Goal: Task Accomplishment & Management: Manage account settings

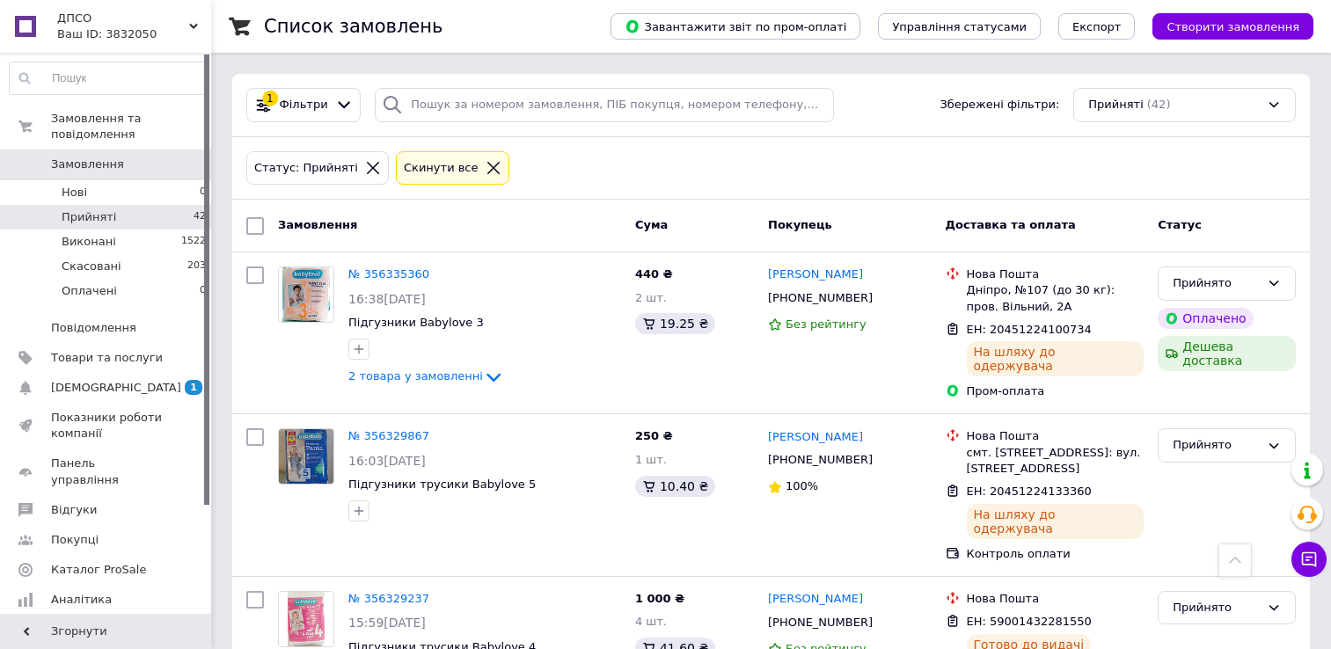
scroll to position [968, 0]
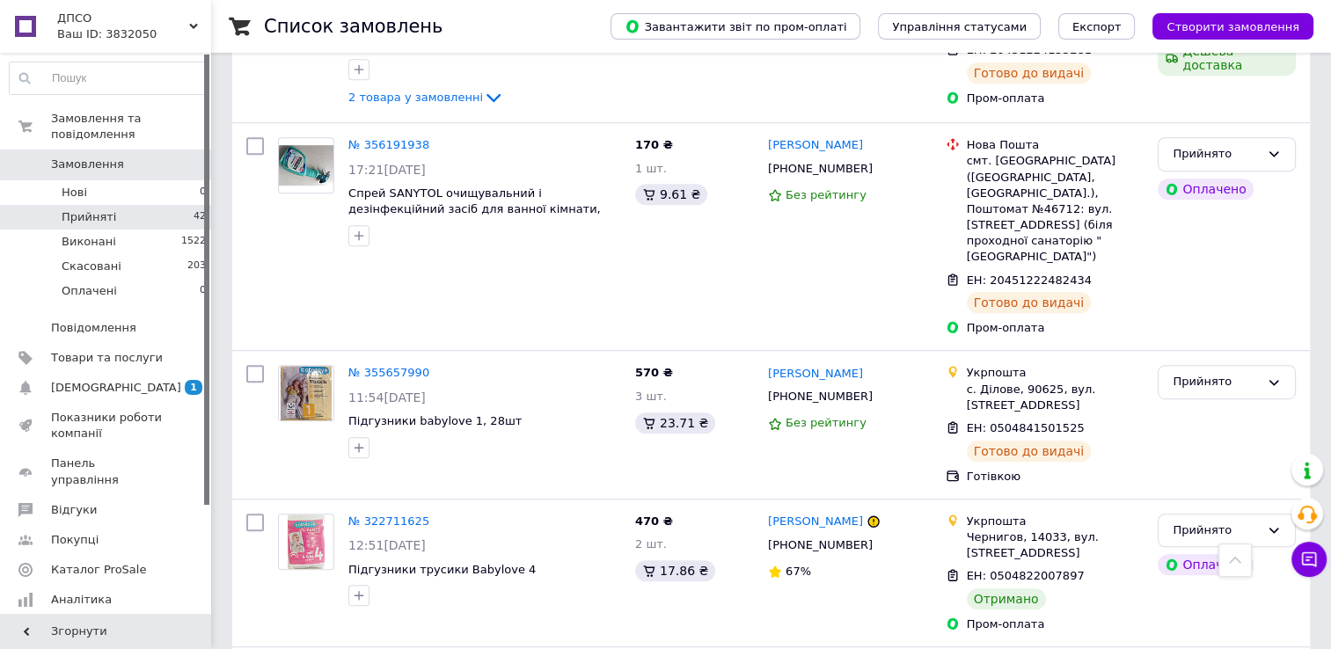
click at [154, 205] on li "Прийняті 42" at bounding box center [108, 217] width 216 height 25
click at [123, 210] on li "Прийняті 42" at bounding box center [108, 217] width 216 height 25
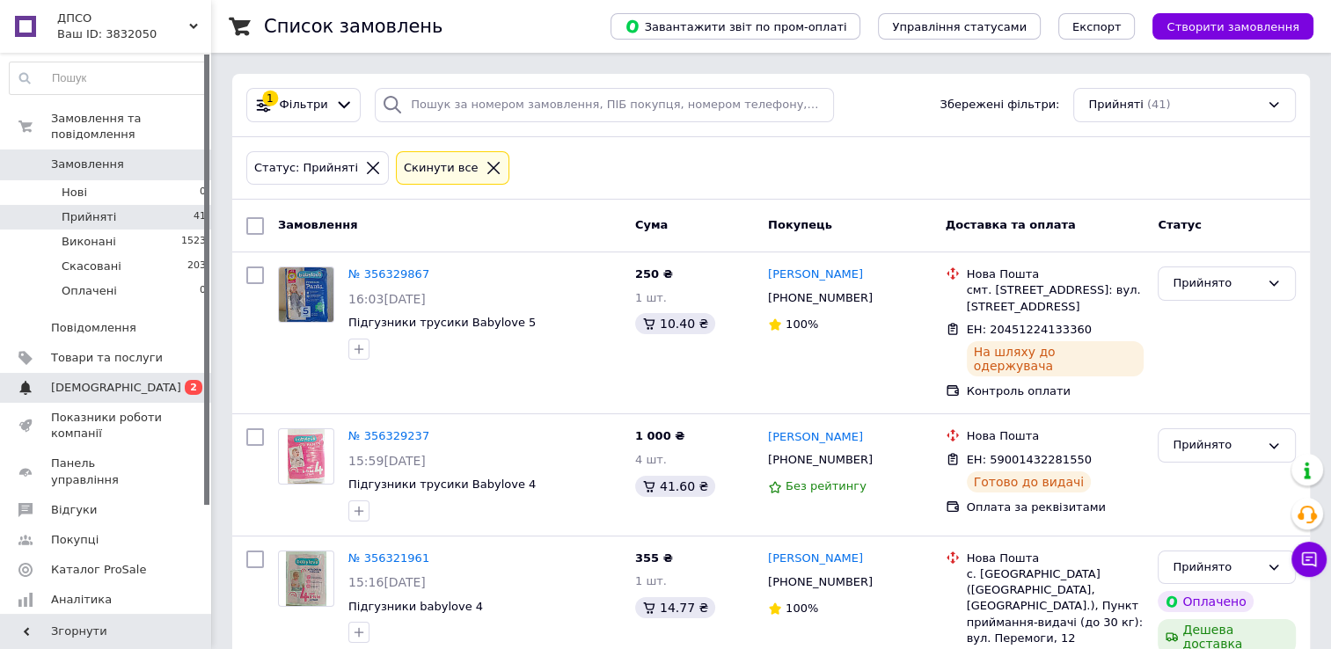
click at [64, 380] on span "[DEMOGRAPHIC_DATA]" at bounding box center [116, 388] width 130 height 16
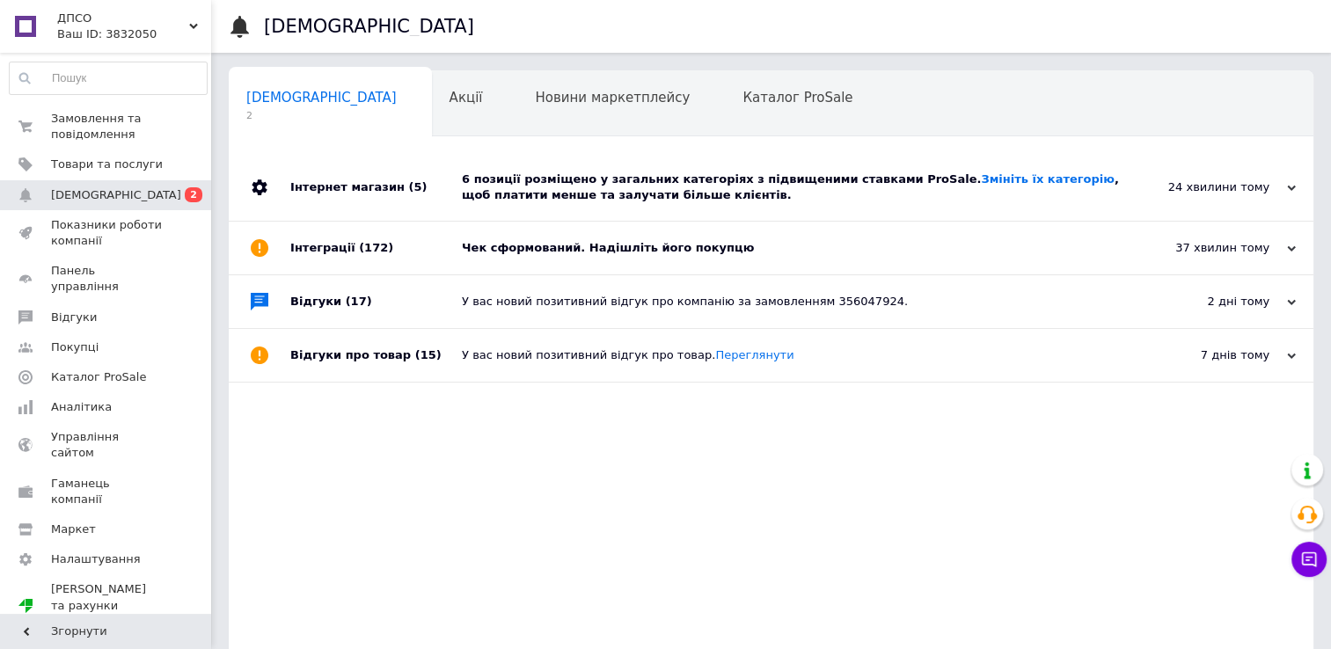
click at [610, 241] on div "Чек сформований. Надішліть його покупцю" at bounding box center [791, 248] width 658 height 16
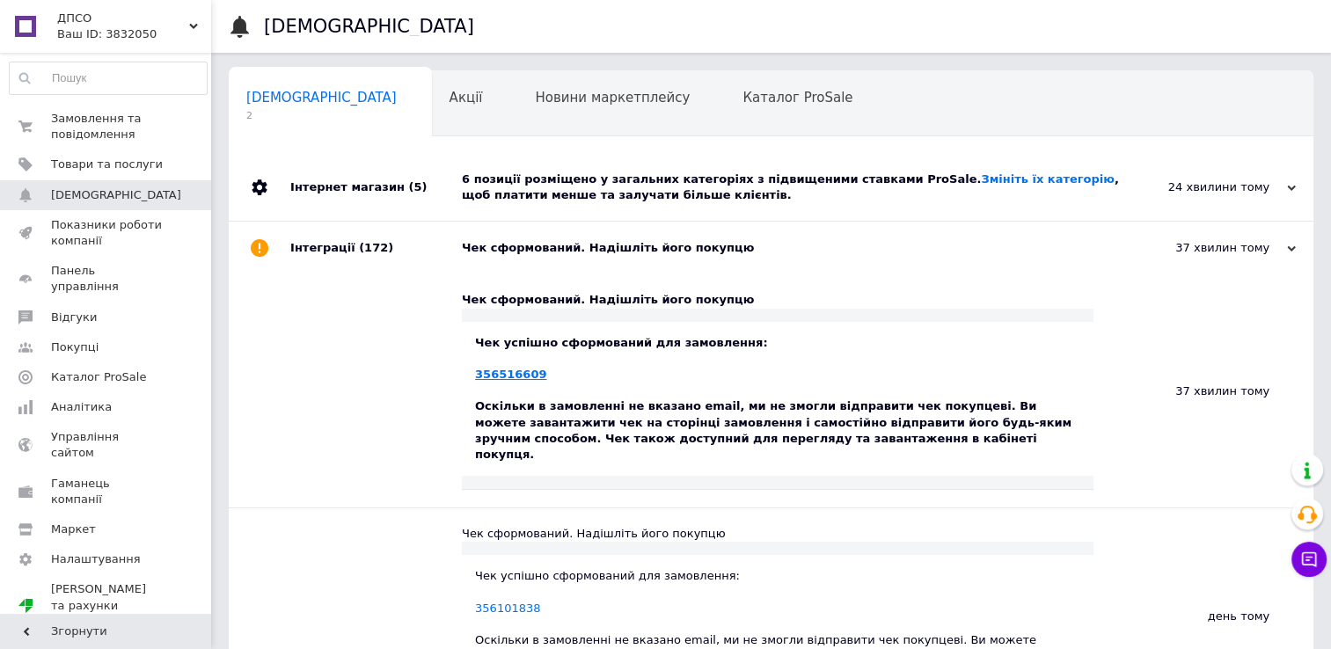
click at [507, 376] on link "356516609" at bounding box center [510, 374] width 71 height 13
click at [522, 172] on div "6 позиції розміщено у загальних категоріях з підвищеними ставками ProSale. Змін…" at bounding box center [791, 188] width 658 height 32
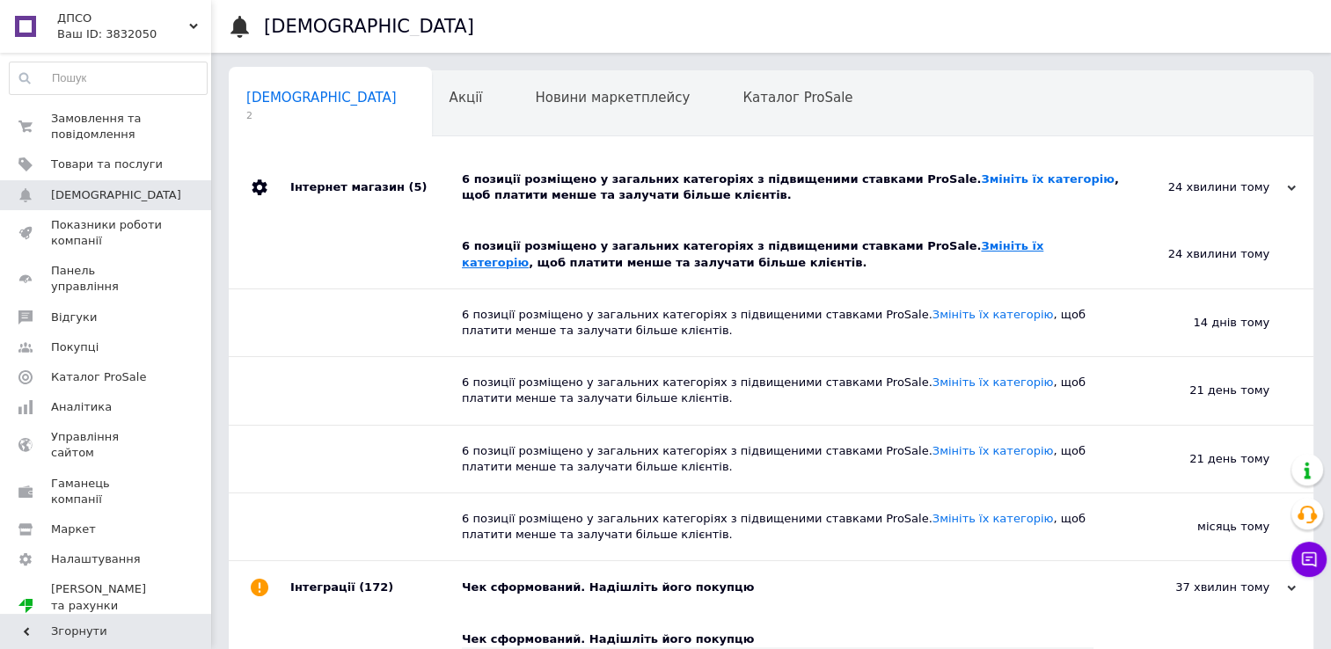
click at [980, 251] on link "Змініть їх категорію" at bounding box center [753, 253] width 582 height 29
